Goal: Task Accomplishment & Management: Complete application form

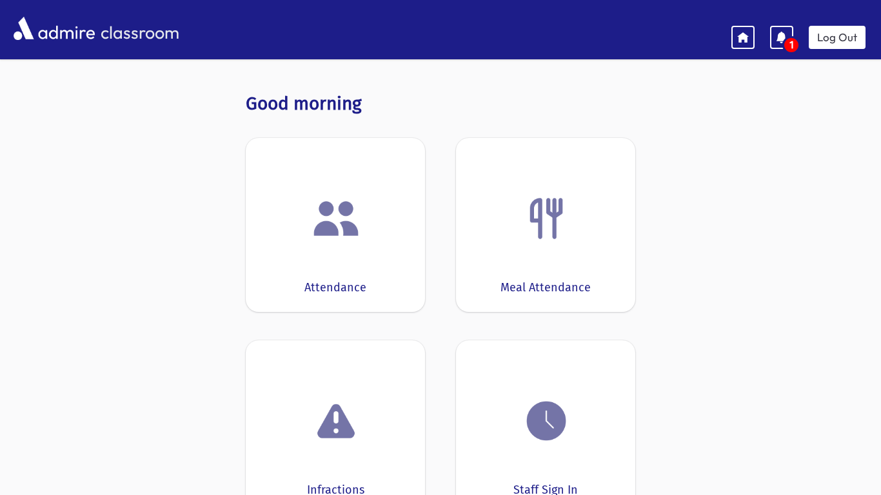
click at [381, 211] on div at bounding box center [335, 218] width 139 height 49
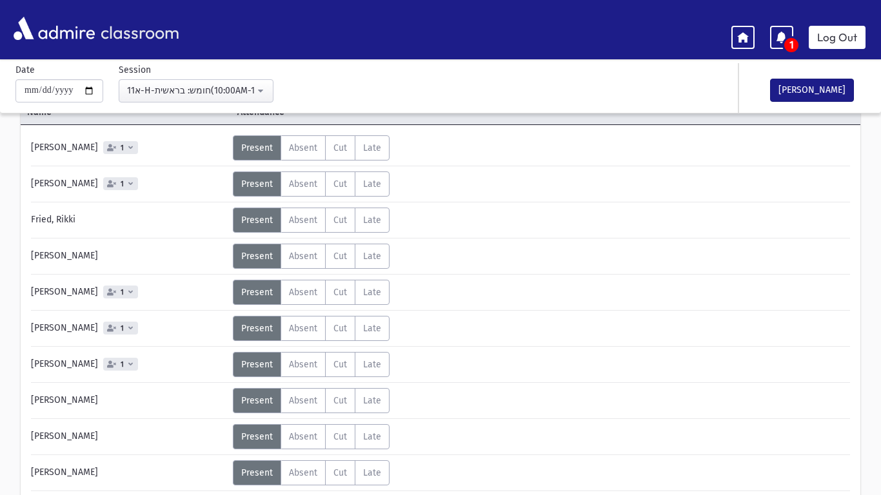
scroll to position [77, 0]
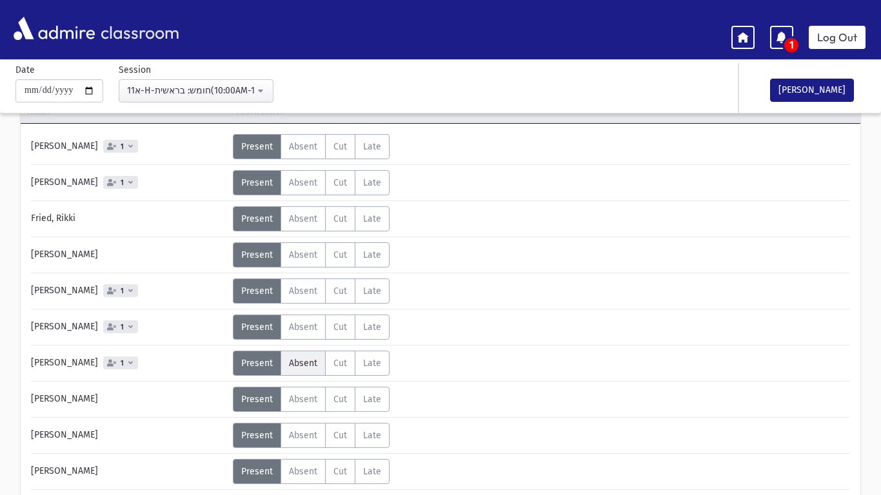
click at [294, 363] on span "Absent" at bounding box center [303, 363] width 28 height 11
click at [571, 389] on div "Status Unexcused Admin: Present P Absent A C" at bounding box center [540, 399] width 615 height 25
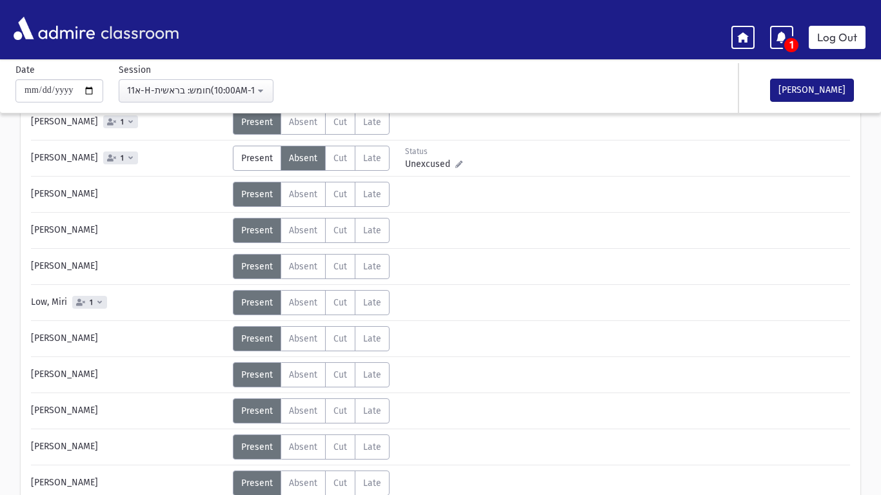
scroll to position [284, 0]
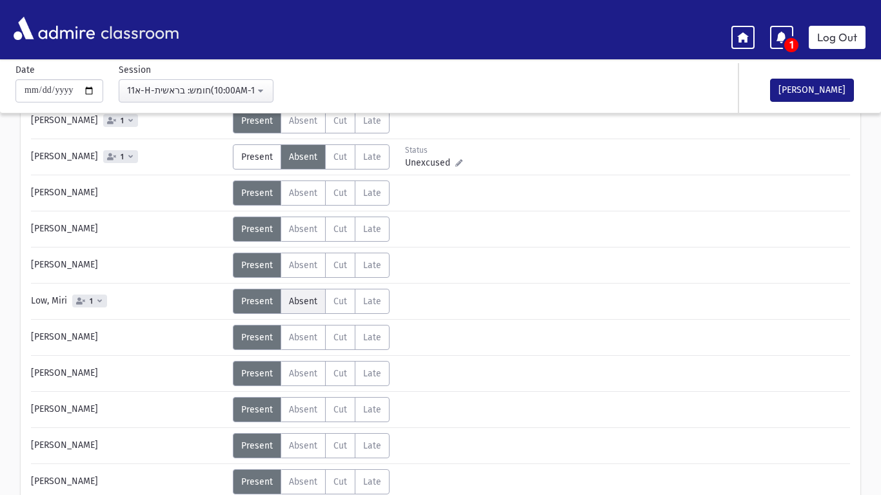
click at [308, 299] on span "Absent" at bounding box center [303, 301] width 28 height 11
click at [530, 319] on div "[PERSON_NAME] 1 Status Unexcused Admin: Present P Absent A Cut C Late L 1" at bounding box center [440, 341] width 819 height 826
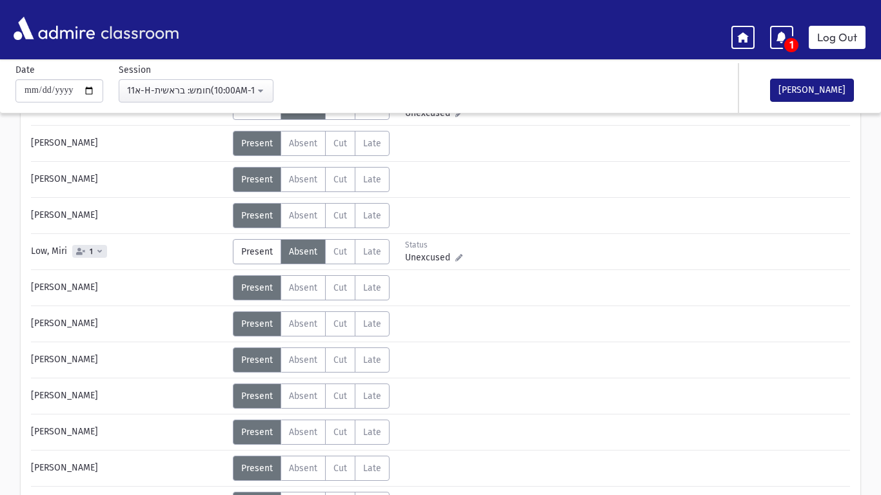
scroll to position [335, 0]
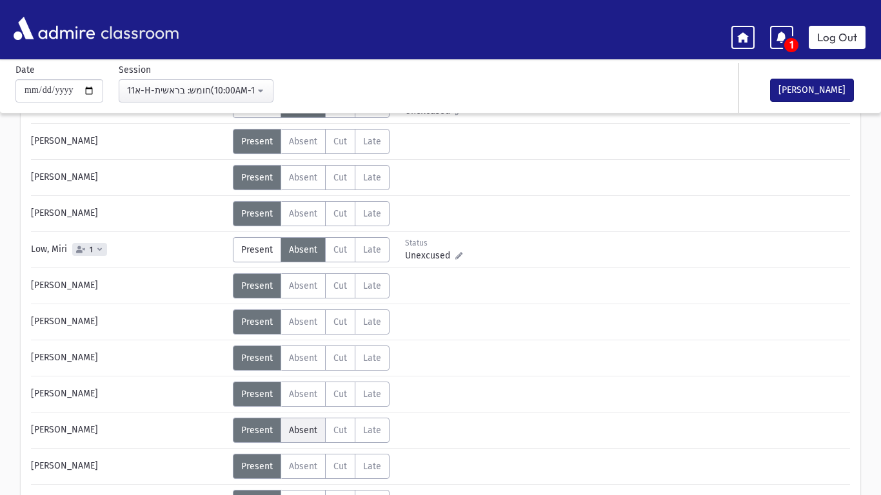
click at [296, 432] on span "Absent" at bounding box center [303, 430] width 28 height 11
click at [422, 441] on div "Error × Error occurred. Unable to update record." at bounding box center [441, 468] width 182 height 54
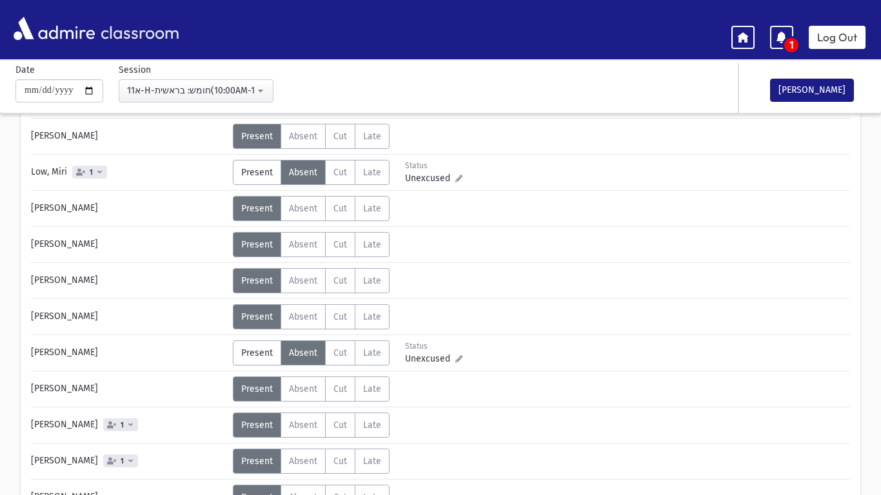
scroll to position [439, 0]
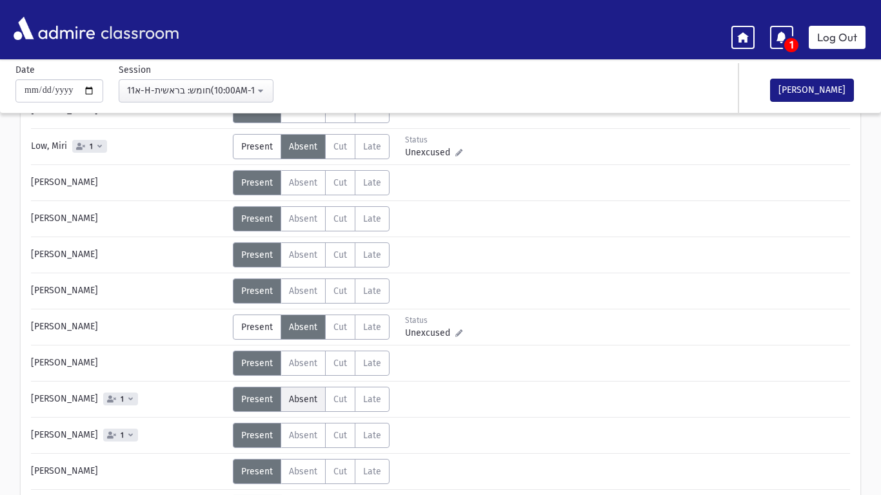
click at [297, 401] on span "Absent" at bounding box center [303, 399] width 28 height 11
click at [364, 405] on label "Late L" at bounding box center [372, 399] width 35 height 25
click at [299, 400] on span "Absent" at bounding box center [303, 399] width 28 height 11
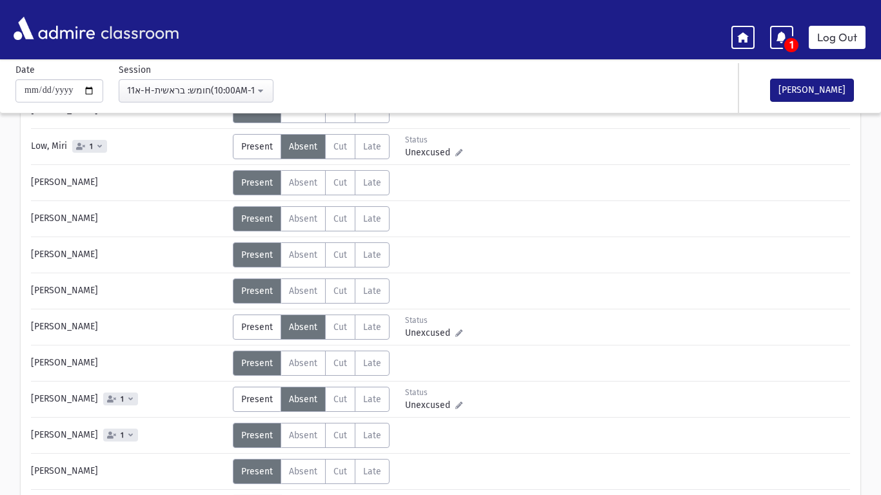
click at [513, 403] on div "Status Unexcused Admin: Present P Absent A C" at bounding box center [540, 399] width 615 height 25
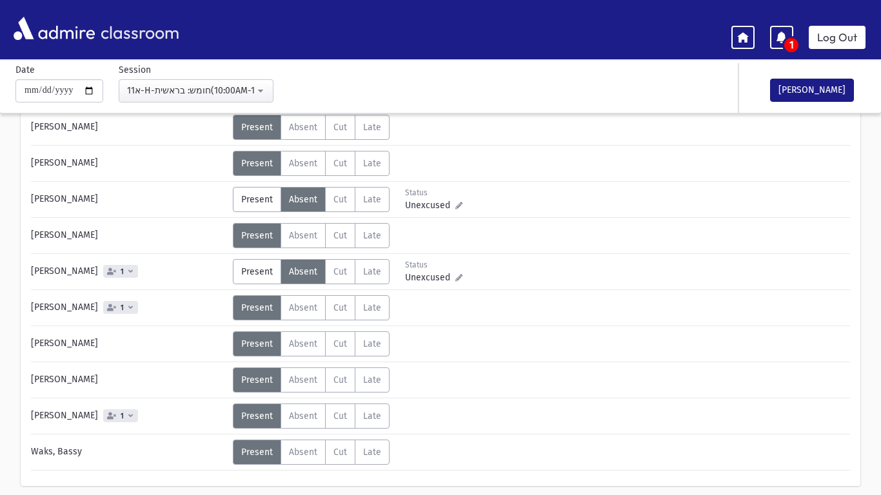
scroll to position [568, 0]
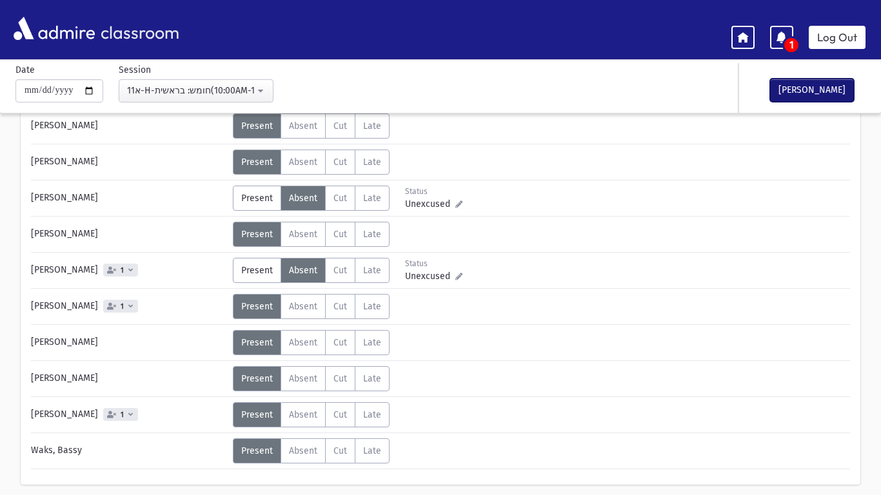
click at [813, 90] on button "[PERSON_NAME]" at bounding box center [812, 90] width 84 height 23
click at [826, 34] on link "Log Out" at bounding box center [837, 37] width 57 height 23
